Goal: Navigation & Orientation: Understand site structure

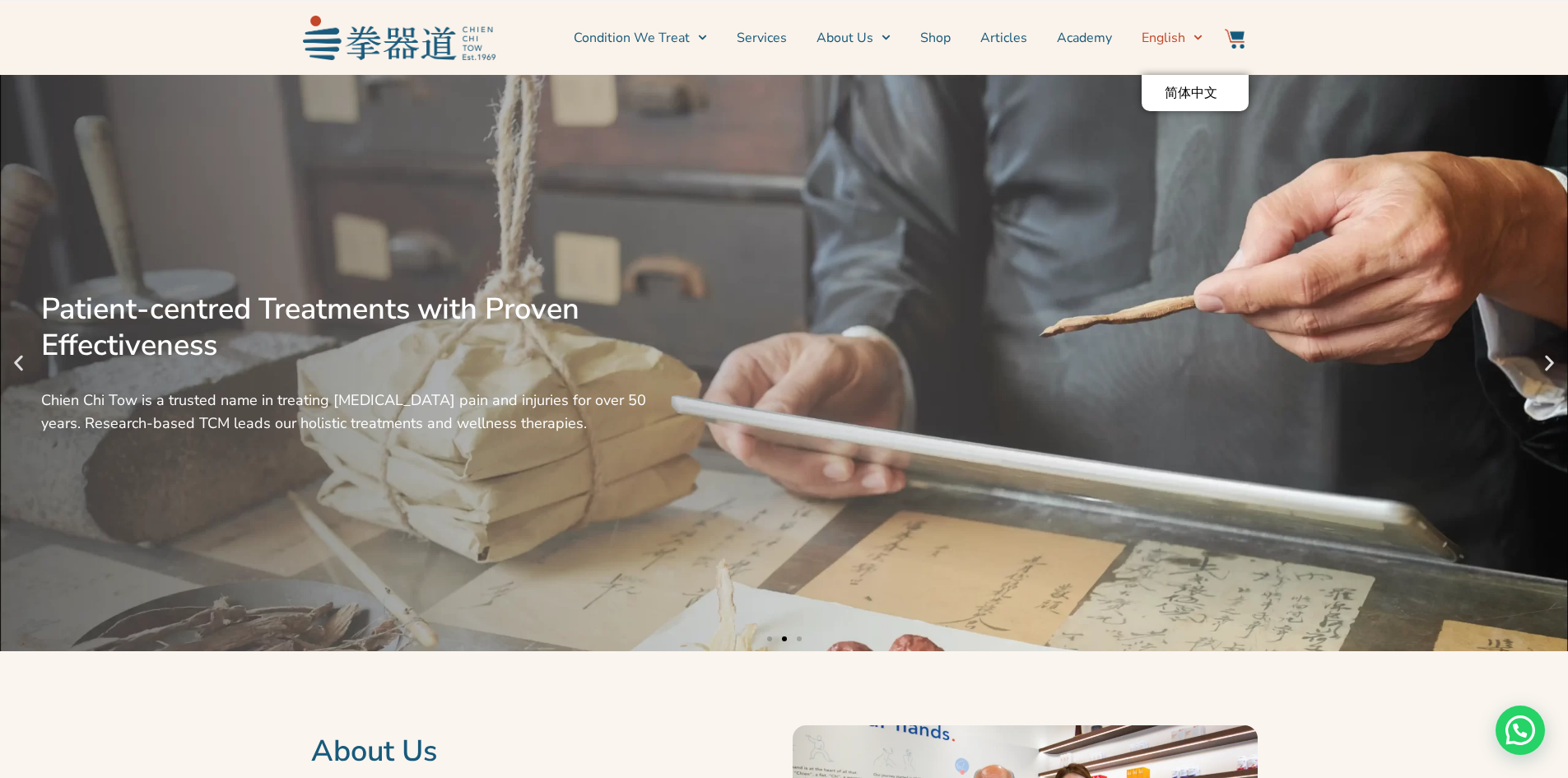
click at [1198, 41] on icon "Menu" at bounding box center [1198, 37] width 9 height 9
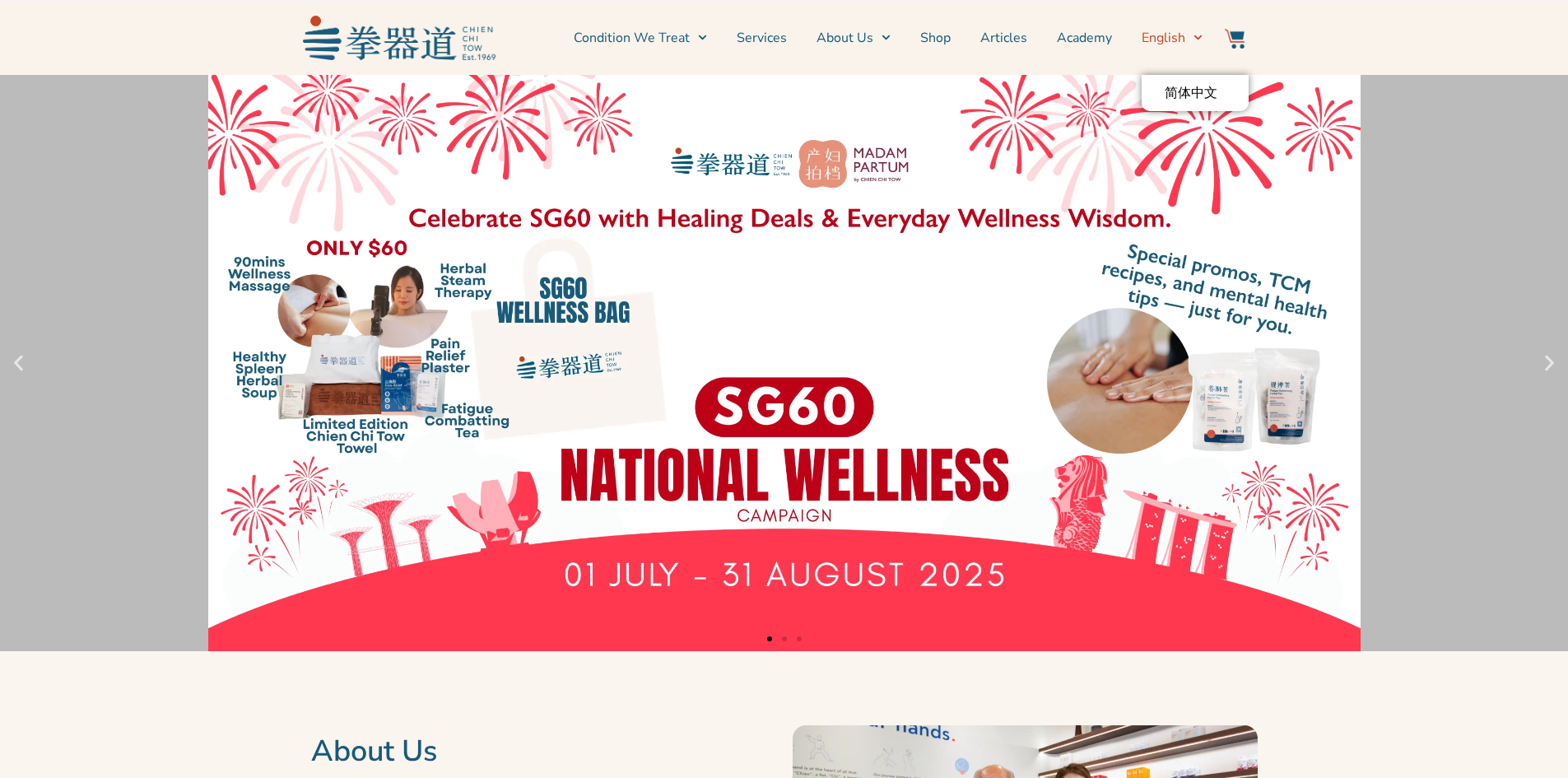
click at [1171, 31] on span "English" at bounding box center [1163, 38] width 44 height 20
click at [1198, 38] on icon "Menu" at bounding box center [1198, 37] width 9 height 9
click at [1233, 32] on img at bounding box center [1235, 39] width 20 height 20
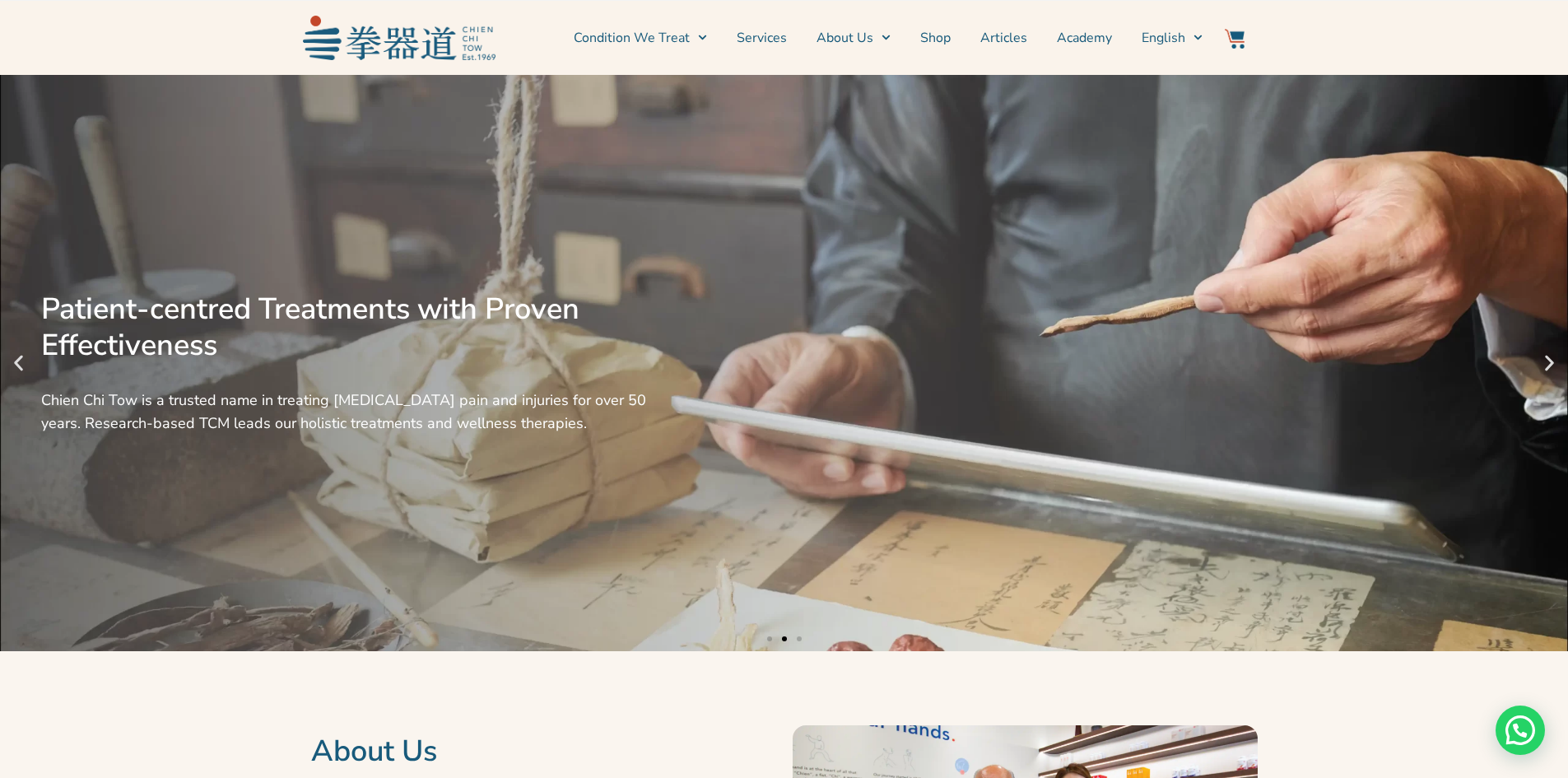
click at [1233, 32] on img at bounding box center [1235, 39] width 20 height 20
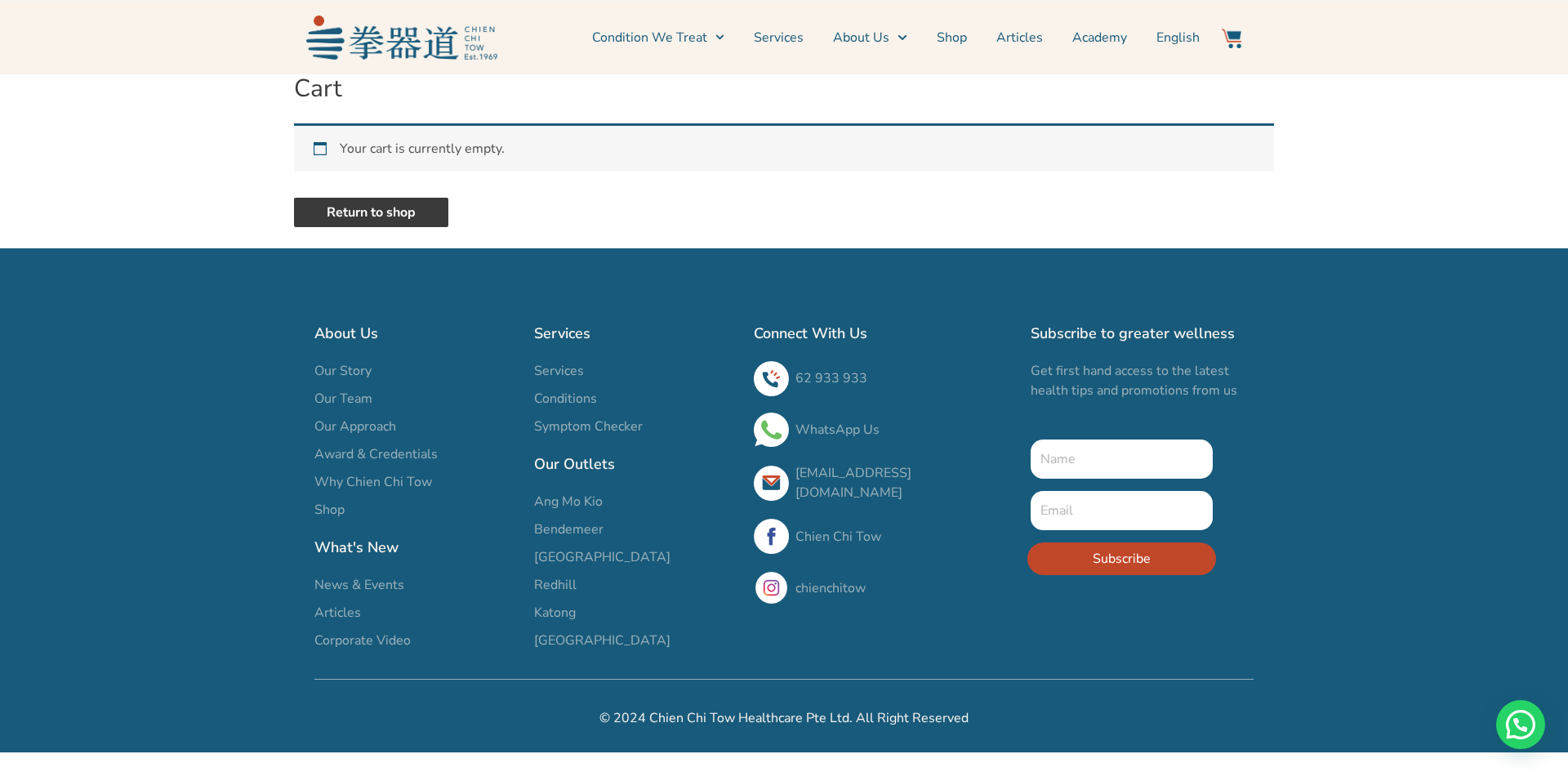
click at [419, 209] on link "Return to shop" at bounding box center [371, 212] width 155 height 29
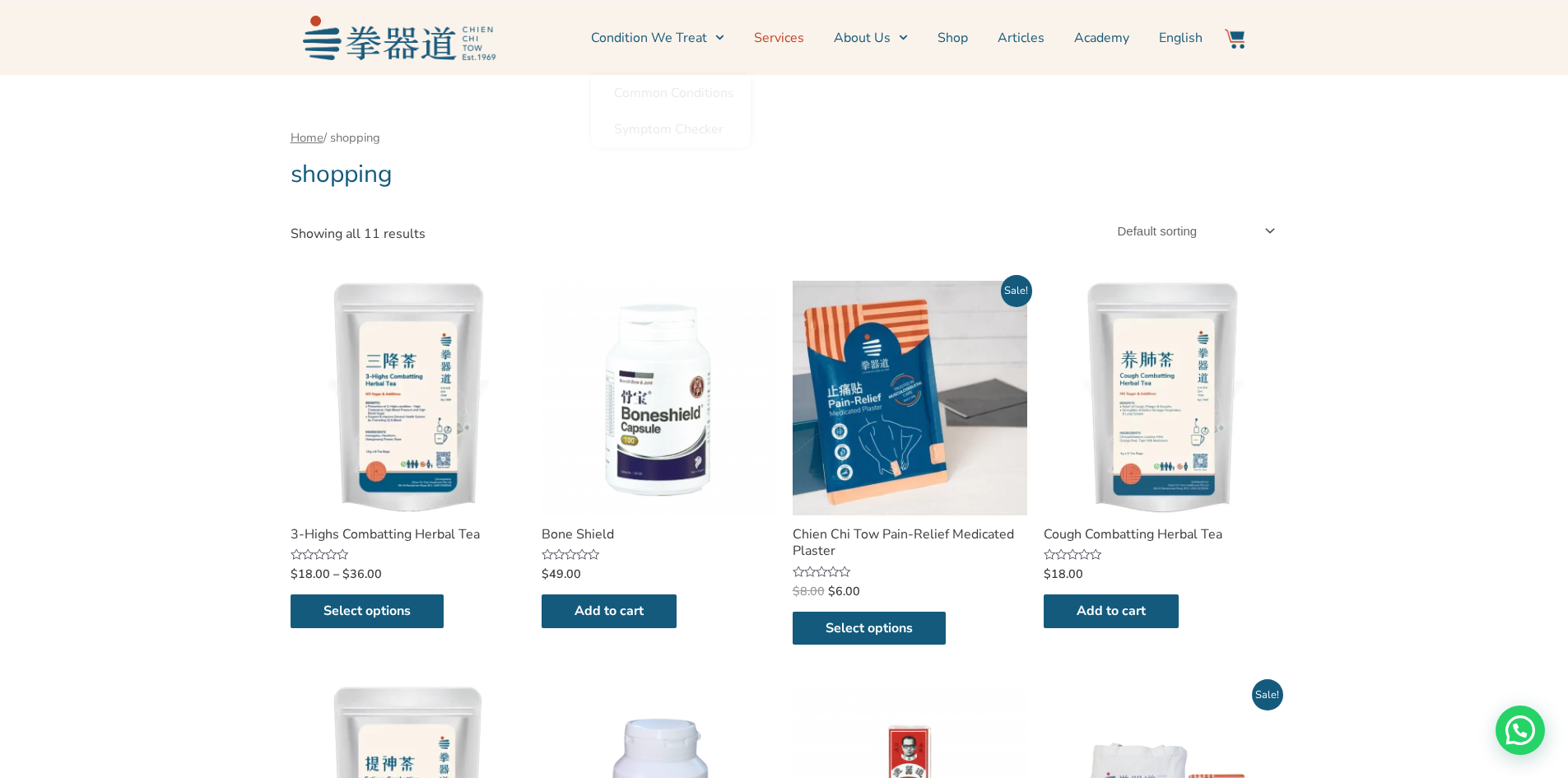
click at [793, 32] on link "Services" at bounding box center [779, 38] width 50 height 41
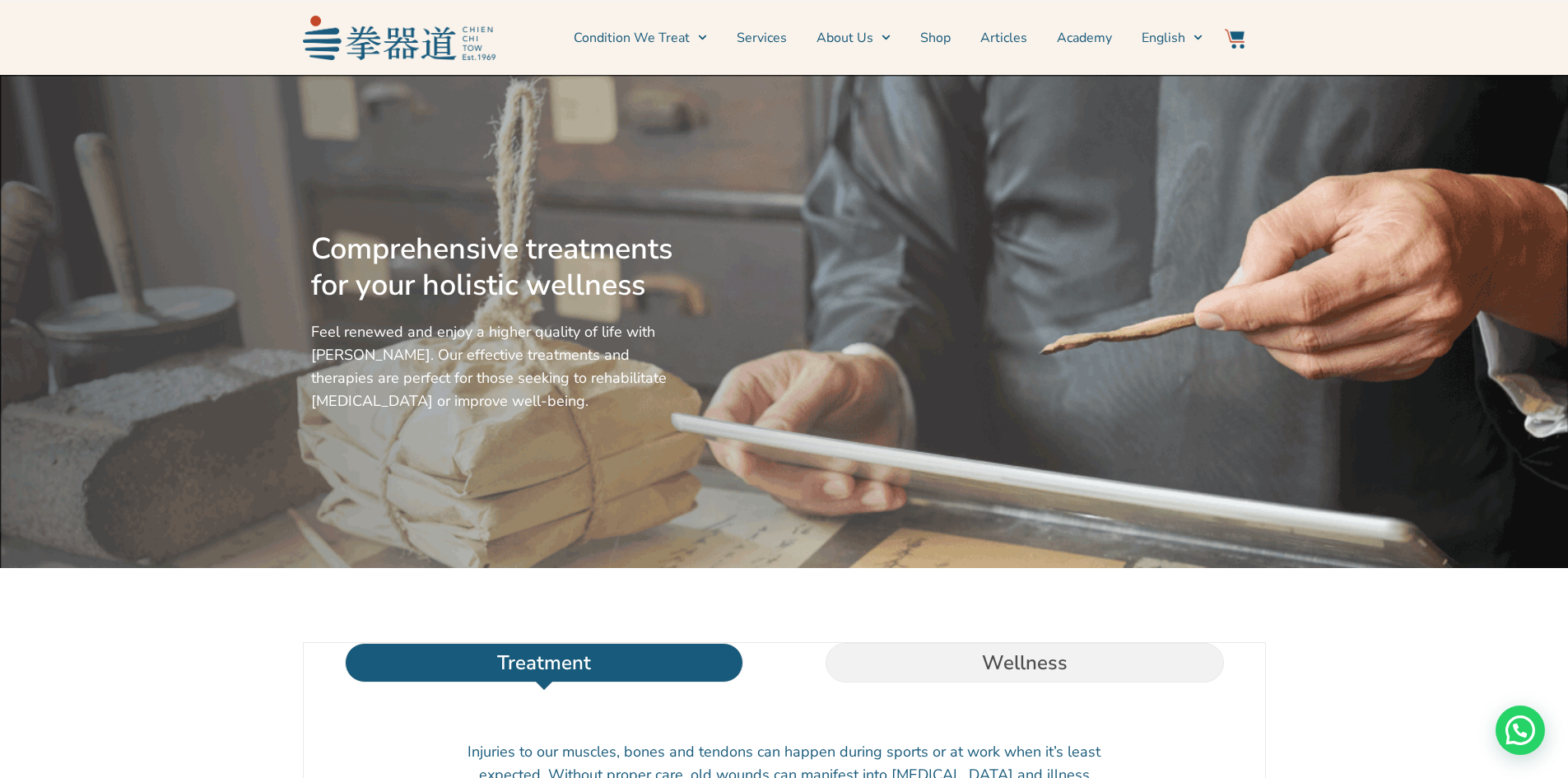
click at [764, 28] on link "Services" at bounding box center [761, 38] width 50 height 41
click at [956, 683] on li "Wellness" at bounding box center [1024, 662] width 481 height 39
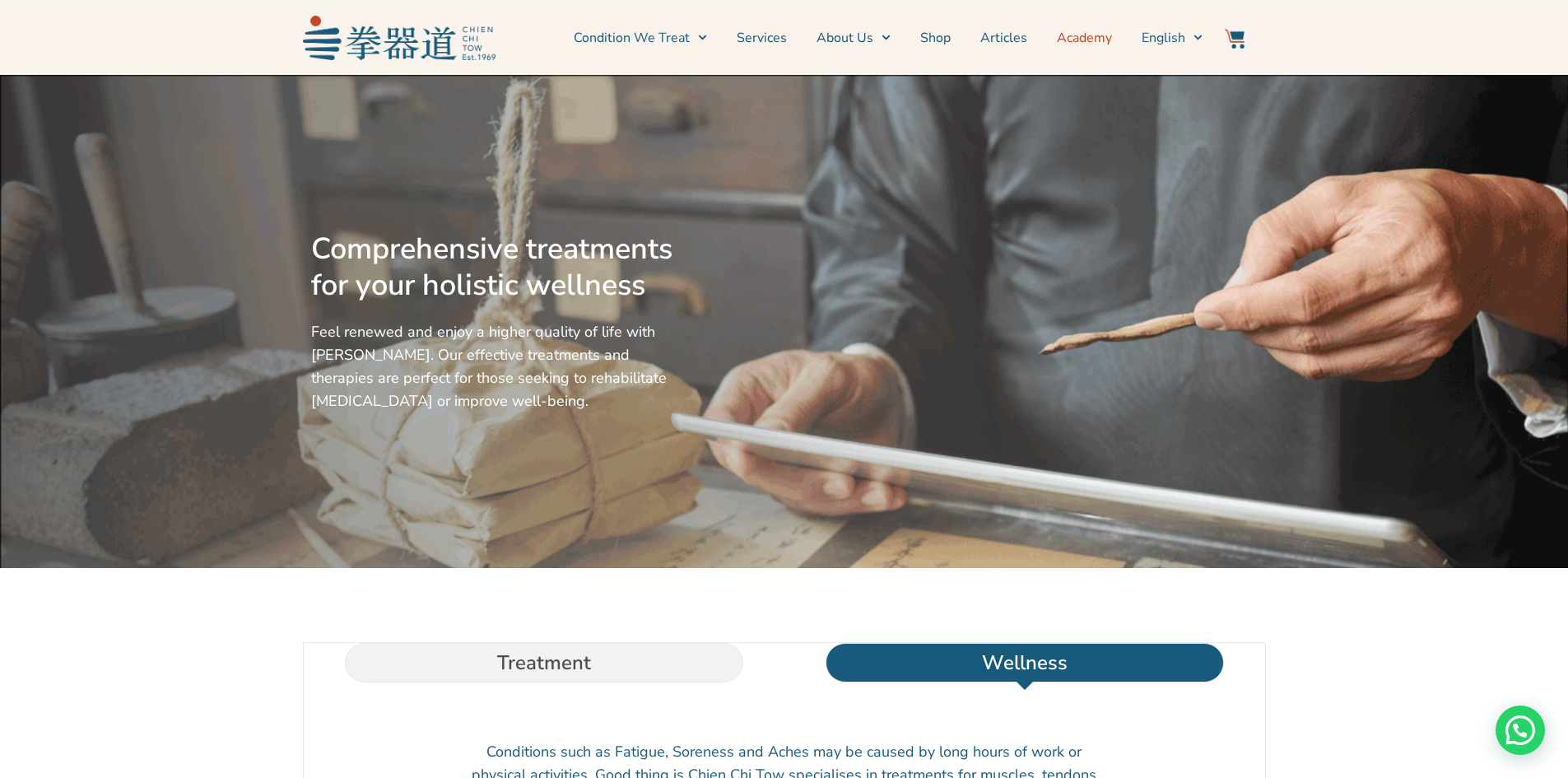
click at [1083, 36] on link "Academy" at bounding box center [1085, 38] width 55 height 41
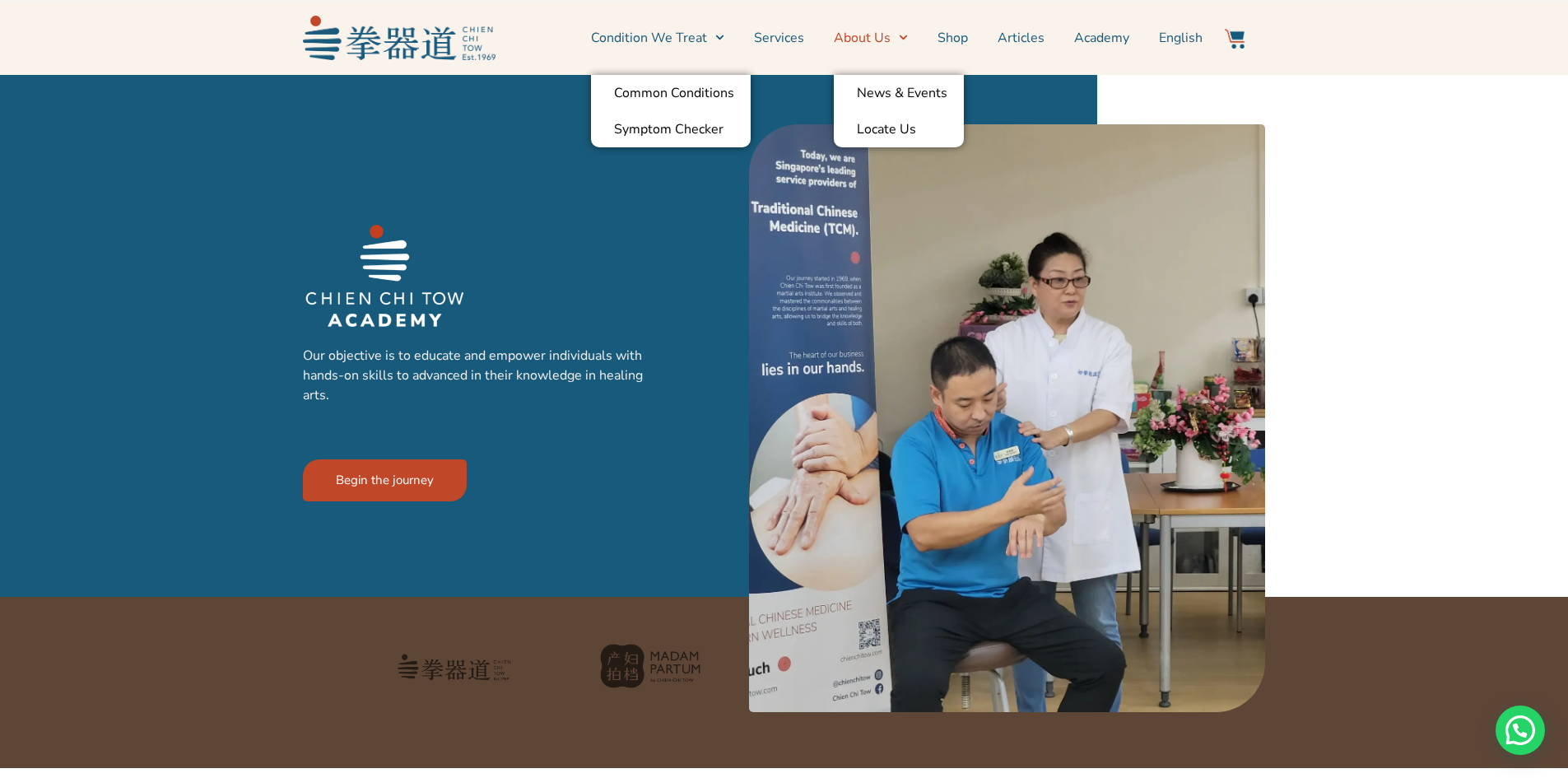
click at [874, 33] on link "About Us" at bounding box center [870, 38] width 74 height 41
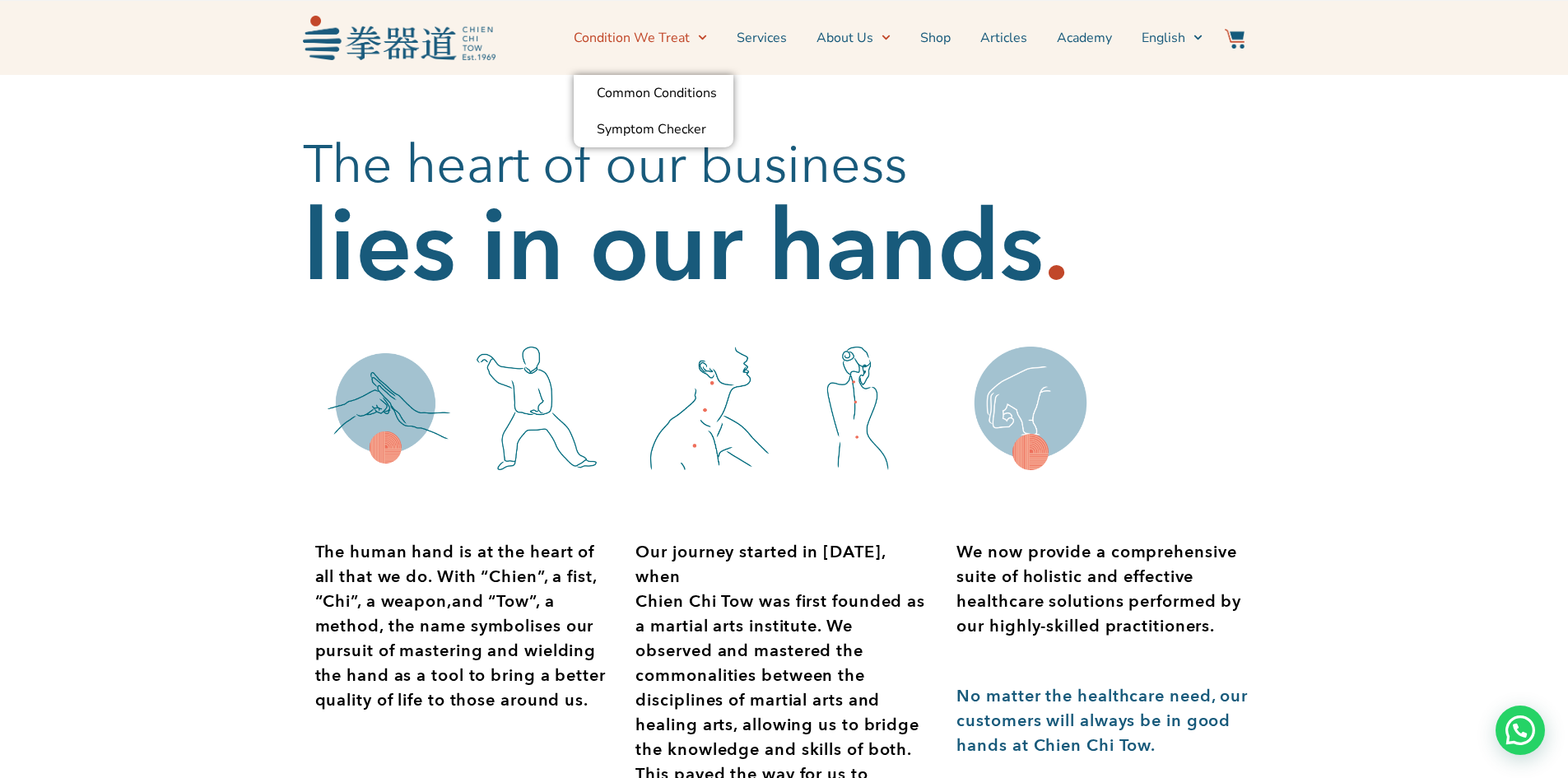
click at [611, 33] on link "Condition We Treat" at bounding box center [640, 38] width 133 height 41
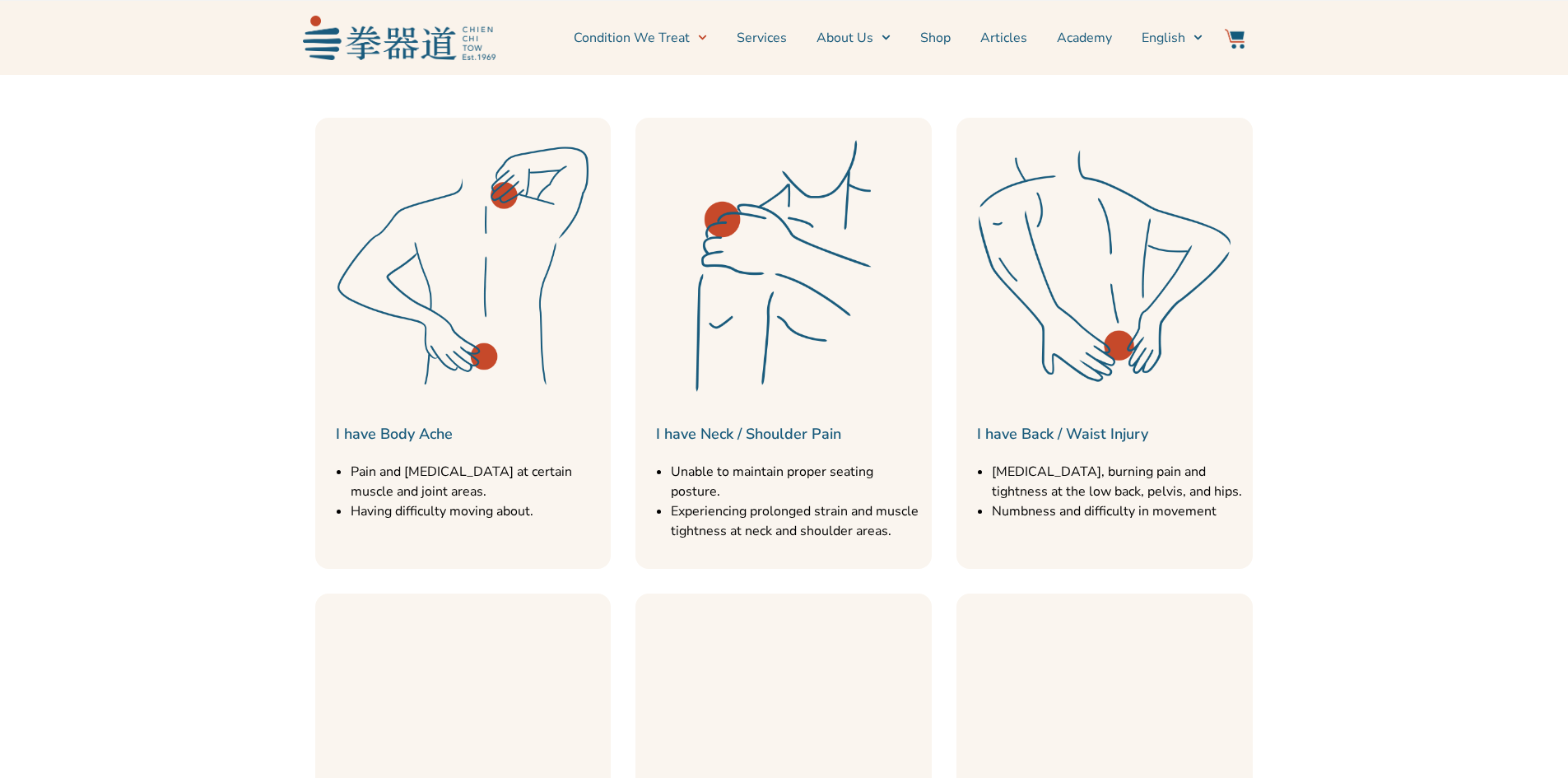
scroll to position [905, 0]
